Goal: Answer question/provide support

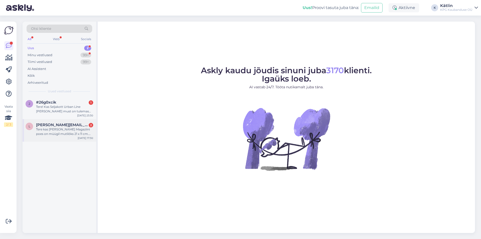
click at [52, 127] on span "[PERSON_NAME][EMAIL_ADDRESS][DOMAIN_NAME]" at bounding box center [62, 125] width 52 height 5
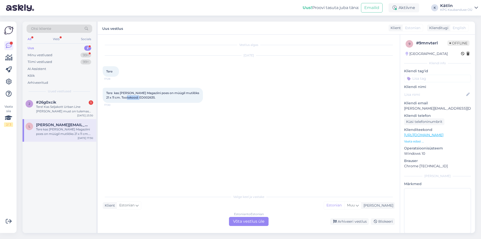
drag, startPoint x: 130, startPoint y: 98, endPoint x: 146, endPoint y: 101, distance: 15.5
click at [146, 101] on div "Tere kas [PERSON_NAME] Magaziini poes on müügil mutilõks 21 x 11 cm. Tootekood:…" at bounding box center [153, 95] width 100 height 15
copy span "ED002635"
click at [238, 173] on div "Vestlus algas [DATE] Tere 17:28 Tere kas [PERSON_NAME] Magaziini poes on müügil…" at bounding box center [251, 113] width 297 height 147
click at [247, 214] on div "Estonian to Estonian" at bounding box center [249, 214] width 30 height 5
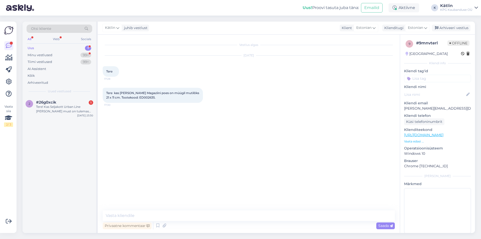
click at [204, 210] on div "Vestlus algas [DATE] Tere 17:28 Tere kas [PERSON_NAME] Magaziini poes on müügil…" at bounding box center [249, 134] width 302 height 198
click at [197, 215] on textarea at bounding box center [249, 215] width 292 height 11
type textarea "Tere! Kahjuks ei [PERSON_NAME] toodet [PERSON_NAME] üldse saadaval."
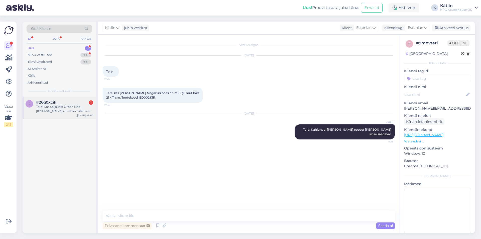
click at [75, 105] on div "Tere! Kas Seljakott Urban Line [PERSON_NAME] must on tulemas teile lattu?" at bounding box center [64, 109] width 57 height 9
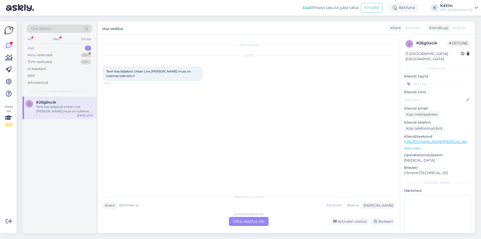
click at [419, 139] on link "[URL][DOMAIN_NAME][PERSON_NAME]" at bounding box center [438, 141] width 69 height 5
click at [246, 218] on div "Estonian to Estonian Võta vestlus üle" at bounding box center [249, 221] width 40 height 9
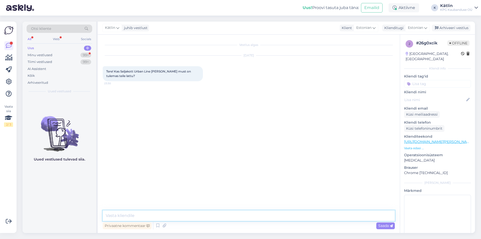
click at [218, 218] on textarea at bounding box center [249, 215] width 292 height 11
type textarea "Tere! Kahjuks ei [PERSON_NAME] toodet juurde tulemas."
click at [51, 54] on div "Minu vestlused" at bounding box center [40, 55] width 25 height 5
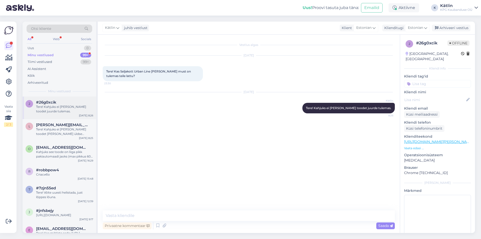
click at [54, 110] on div "Tere! Kahjuks ei [PERSON_NAME] toodet juurde tulemas." at bounding box center [64, 109] width 57 height 9
